Goal: Find specific page/section: Find specific page/section

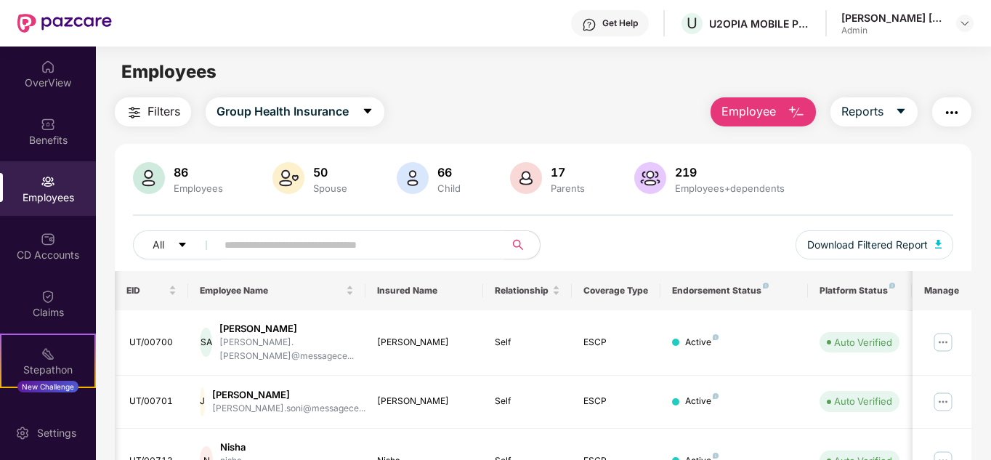
scroll to position [0, 7]
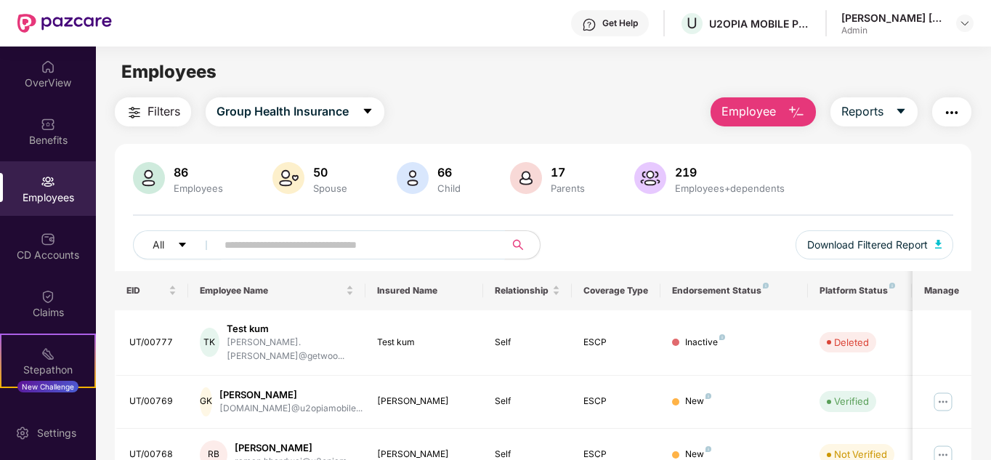
click at [351, 240] on input "text" at bounding box center [354, 245] width 261 height 22
click at [336, 248] on input "text" at bounding box center [354, 245] width 261 height 22
type input "****"
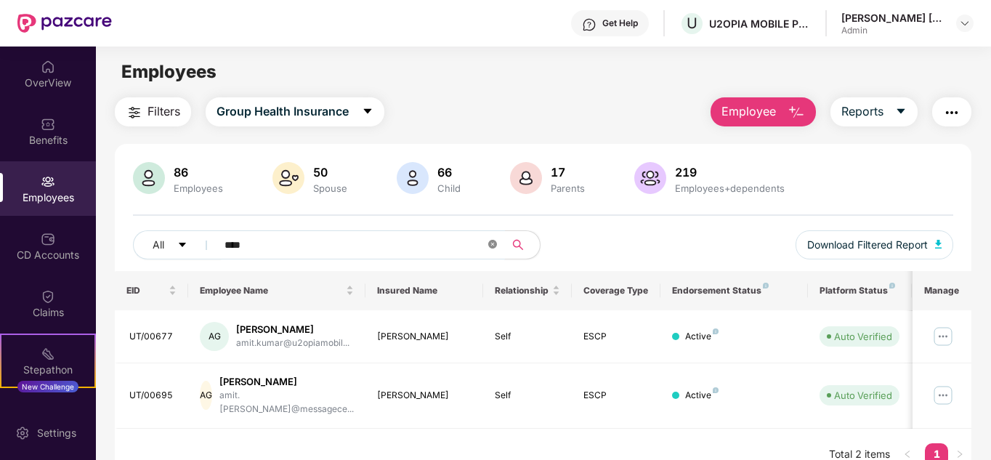
click at [492, 245] on icon "close-circle" at bounding box center [492, 244] width 9 height 9
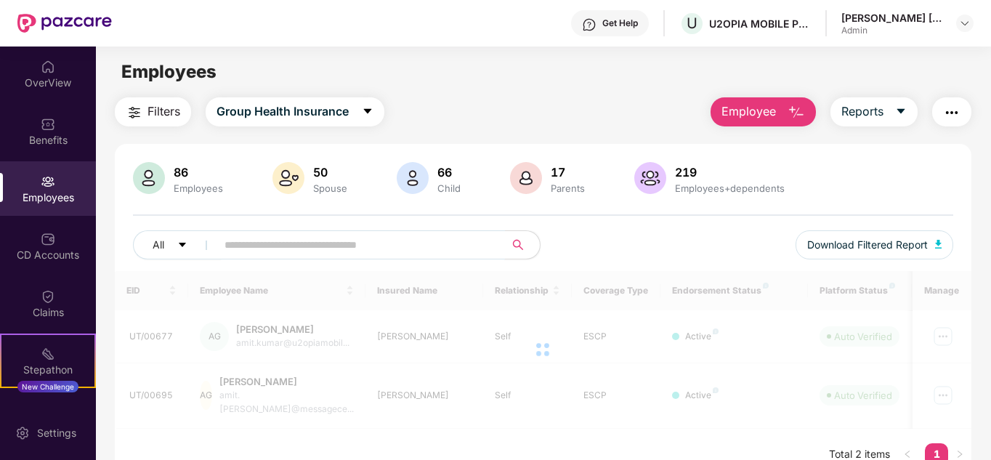
click at [461, 115] on div "Filters Group Health Insurance Employee Reports" at bounding box center [543, 111] width 857 height 29
